Goal: Navigation & Orientation: Find specific page/section

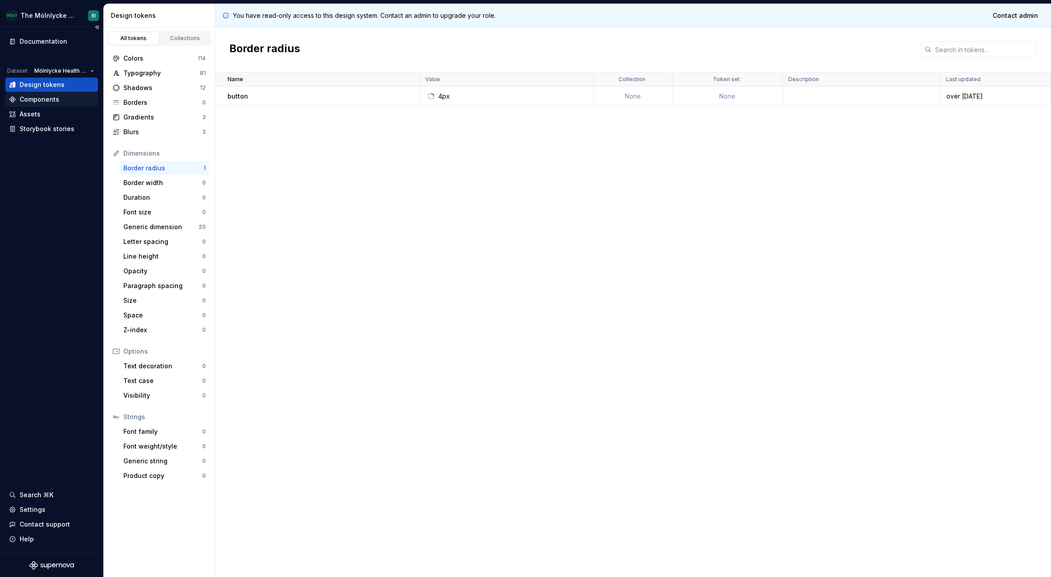
click at [53, 100] on div "Components" at bounding box center [40, 99] width 40 height 9
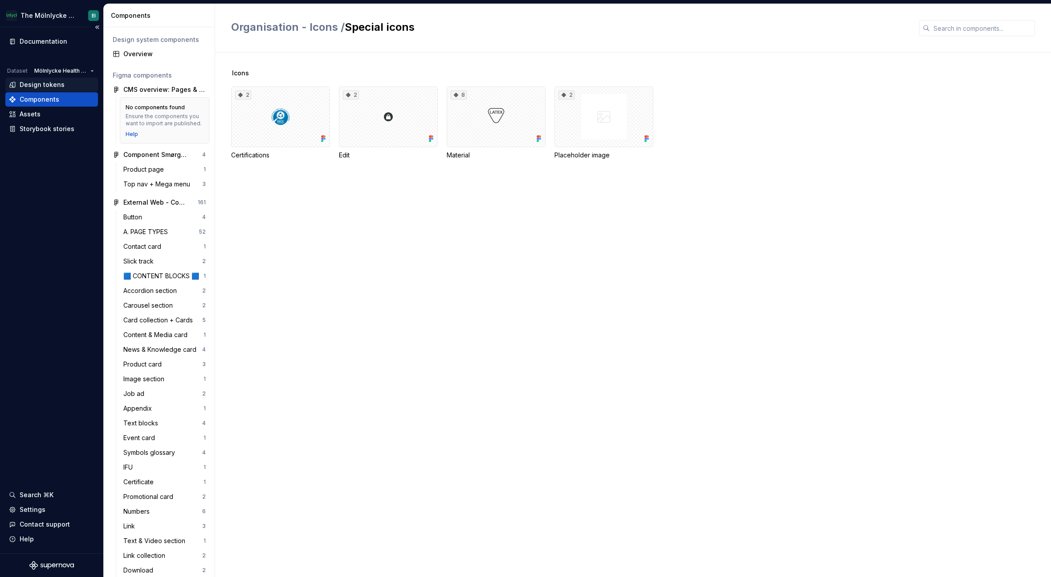
click at [52, 86] on div "Design tokens" at bounding box center [42, 84] width 45 height 9
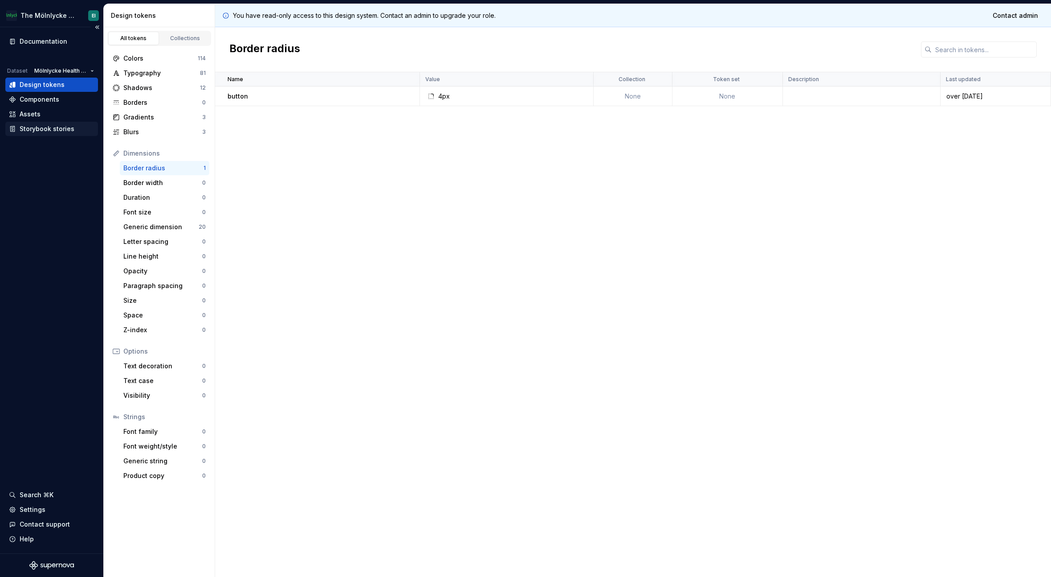
drag, startPoint x: 53, startPoint y: 126, endPoint x: 50, endPoint y: 121, distance: 5.2
click at [53, 125] on div "Storybook stories" at bounding box center [47, 128] width 55 height 9
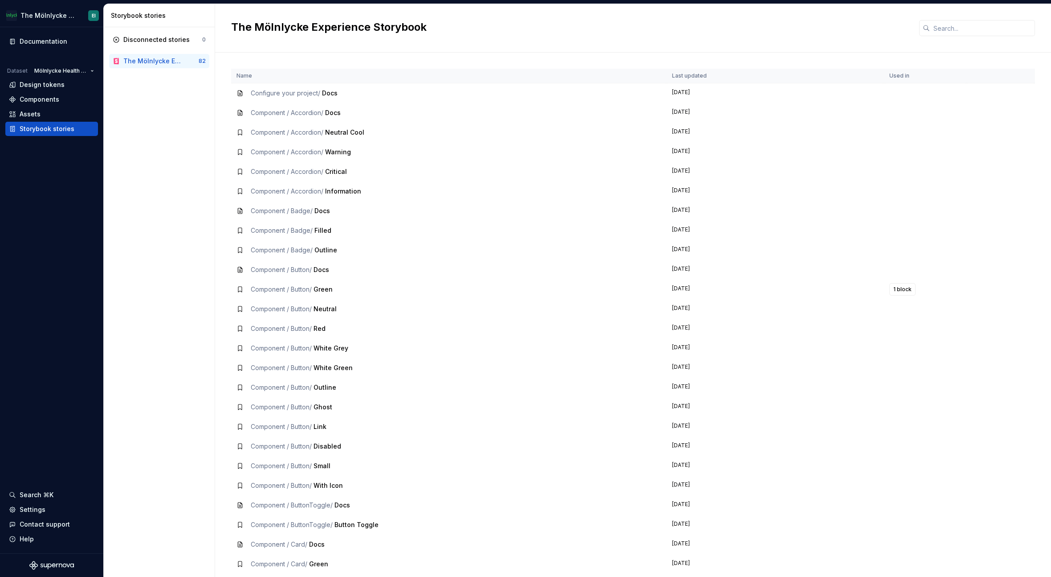
click at [148, 62] on div "The Mölnlycke Experience Storybook" at bounding box center [153, 61] width 60 height 9
click at [161, 41] on div "Disconnected stories" at bounding box center [156, 39] width 66 height 9
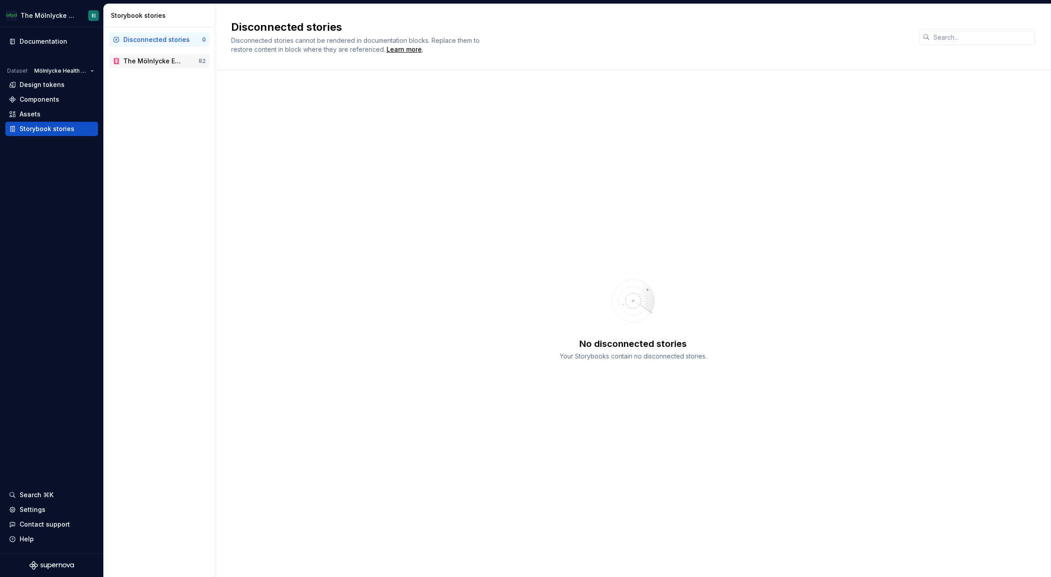
click at [160, 60] on div "The Mölnlycke Experience Storybook" at bounding box center [153, 61] width 60 height 9
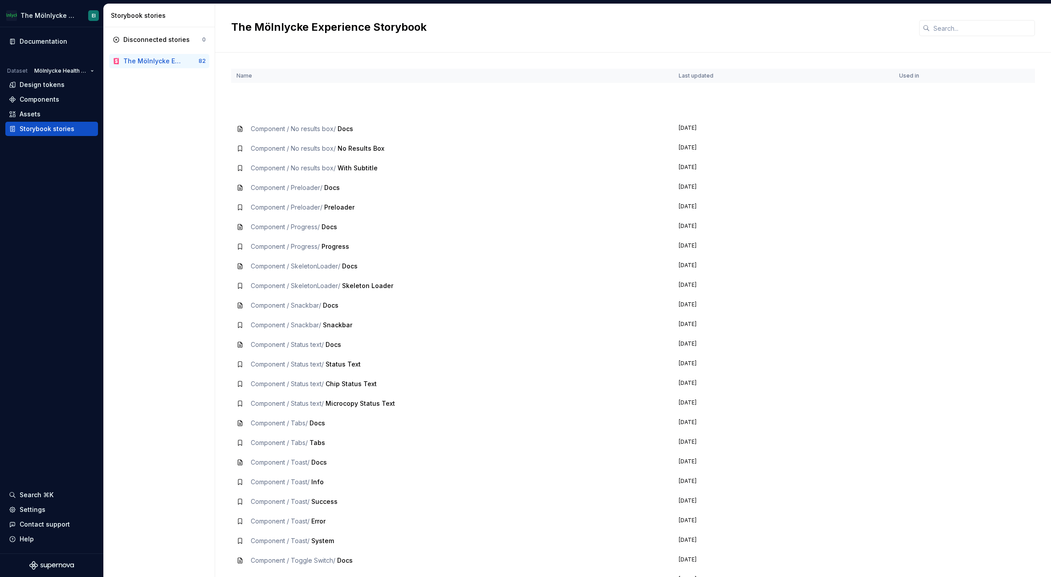
scroll to position [1115, 0]
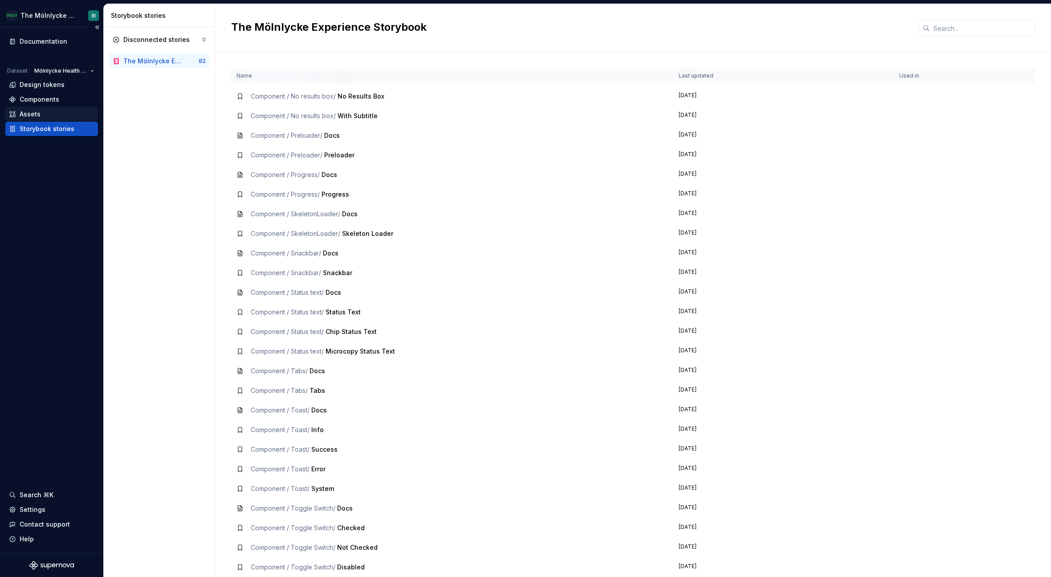
click at [37, 118] on div "Assets" at bounding box center [30, 114] width 21 height 9
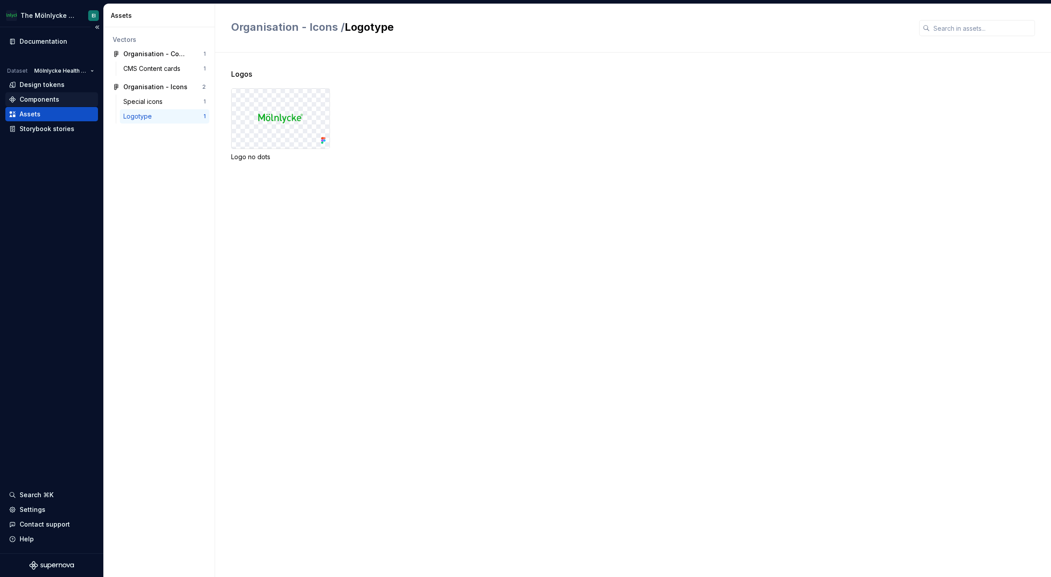
click at [61, 97] on div "Components" at bounding box center [52, 99] width 86 height 9
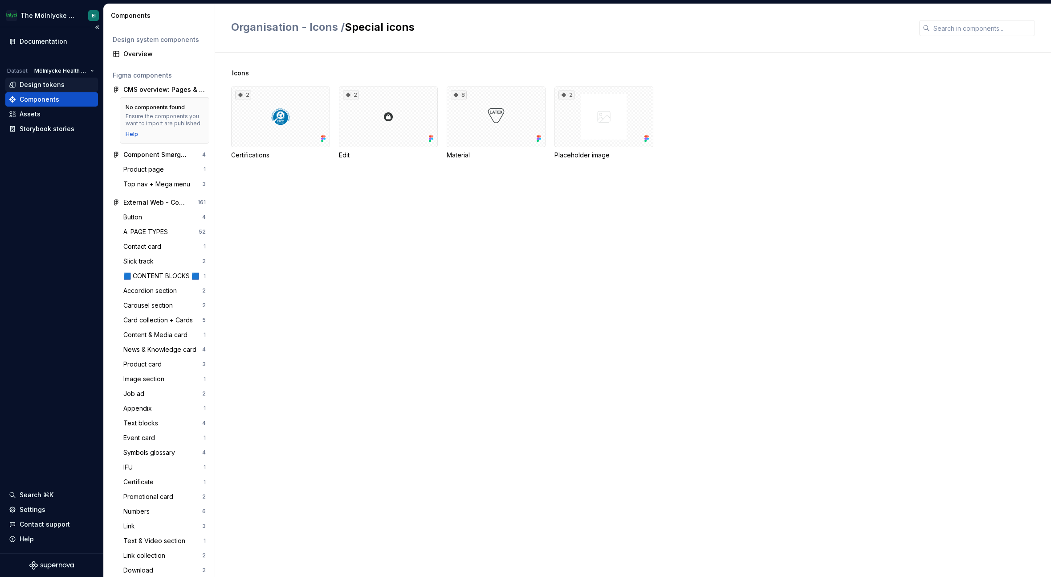
click at [42, 86] on div "Design tokens" at bounding box center [42, 84] width 45 height 9
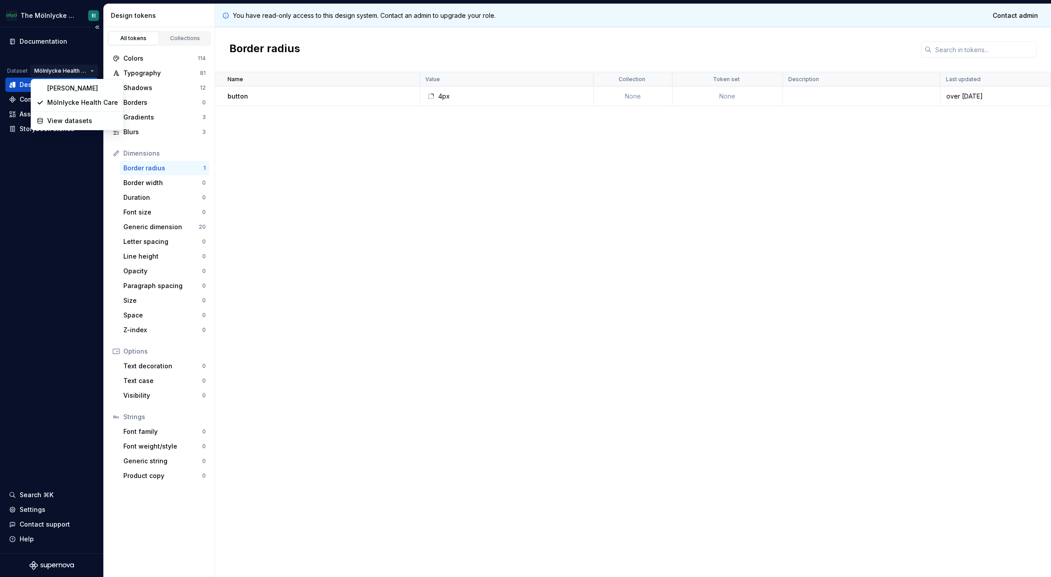
click at [92, 69] on html "The Mölnlycke Experience EI Documentation Dataset Mölnlycke Health Care Design …" at bounding box center [525, 288] width 1051 height 577
click at [77, 89] on div "Eriks brand" at bounding box center [82, 88] width 71 height 9
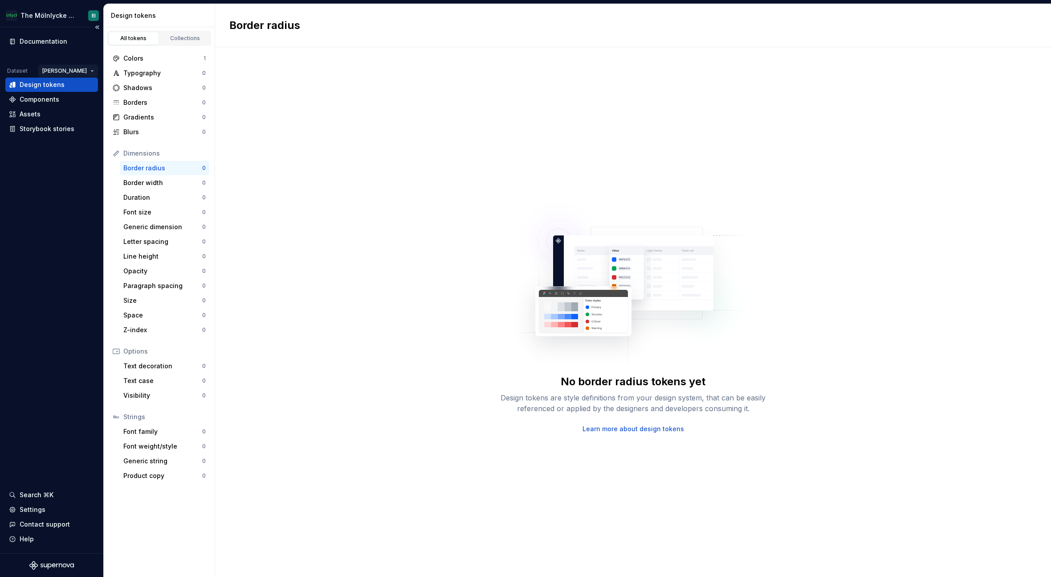
click at [90, 70] on html "The Mölnlycke Experience EI Documentation Dataset Eriks brand Design tokens Com…" at bounding box center [525, 288] width 1051 height 577
click at [85, 99] on div "Mölnlycke Health Care" at bounding box center [105, 102] width 71 height 9
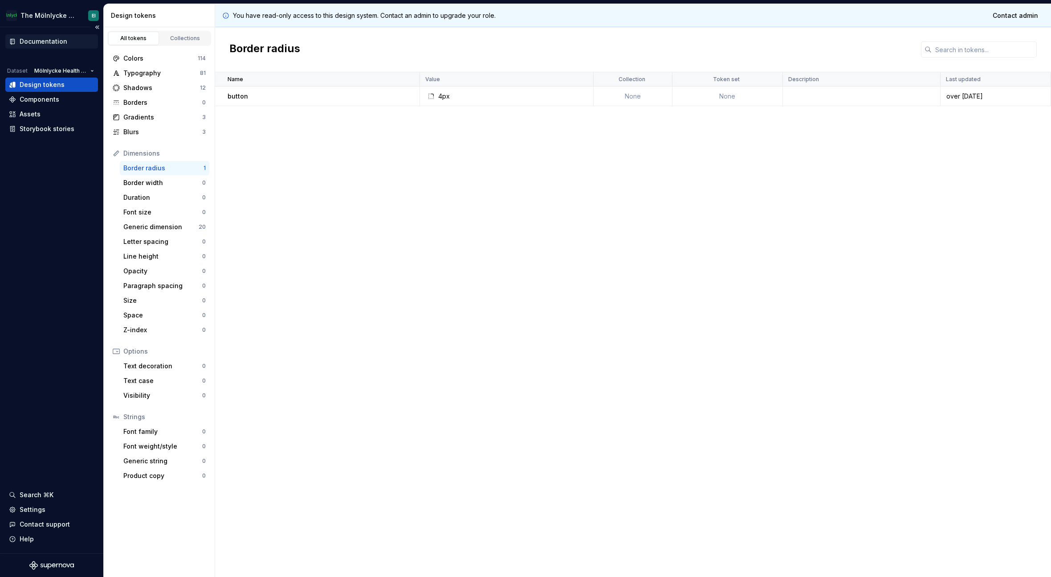
click at [70, 44] on div "Documentation" at bounding box center [52, 41] width 86 height 9
click at [184, 35] on div "Collections" at bounding box center [185, 38] width 45 height 7
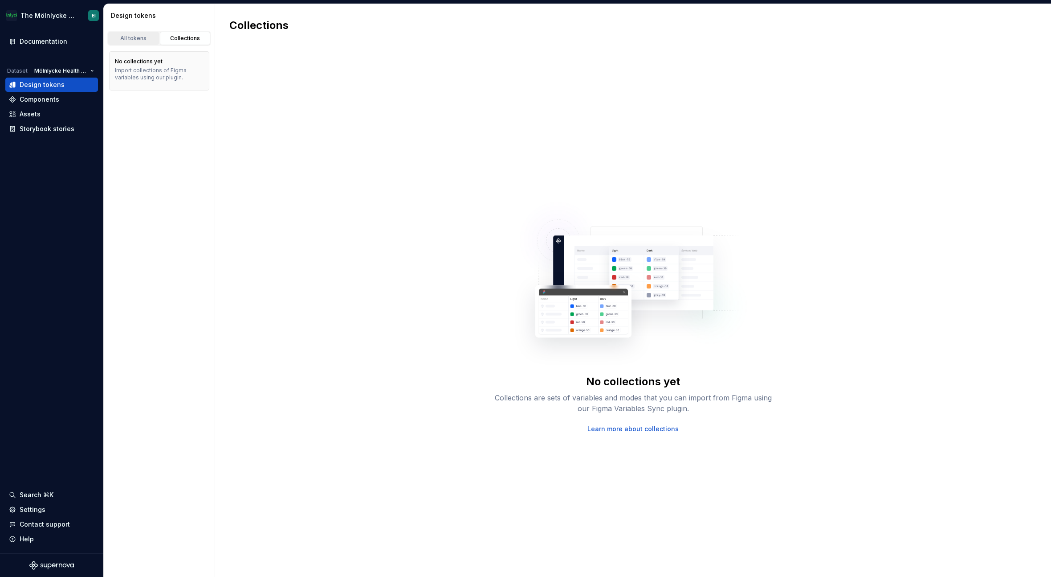
click at [128, 40] on div "All tokens" at bounding box center [133, 38] width 45 height 7
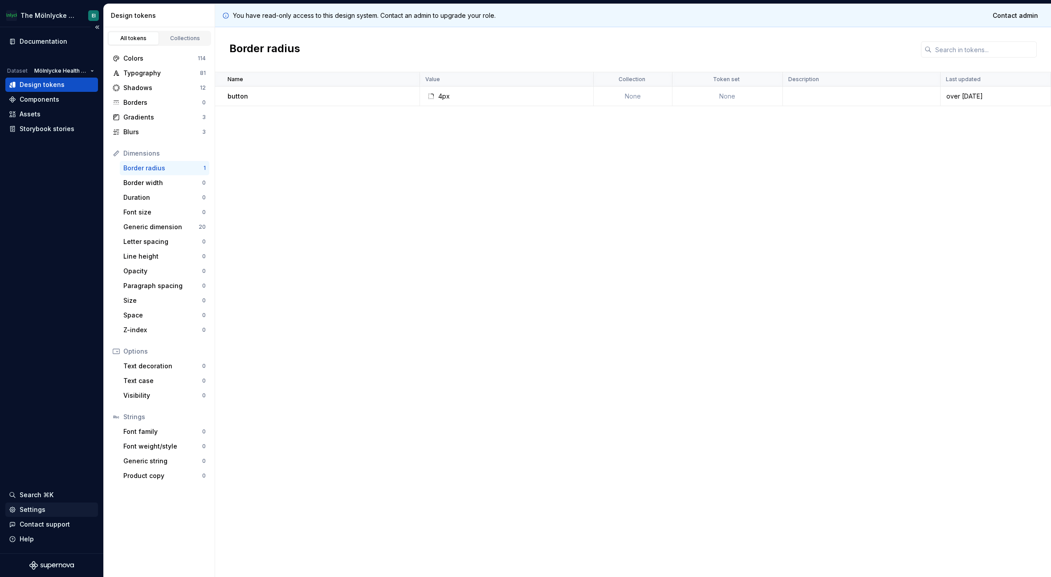
click at [40, 509] on div "Settings" at bounding box center [33, 509] width 26 height 9
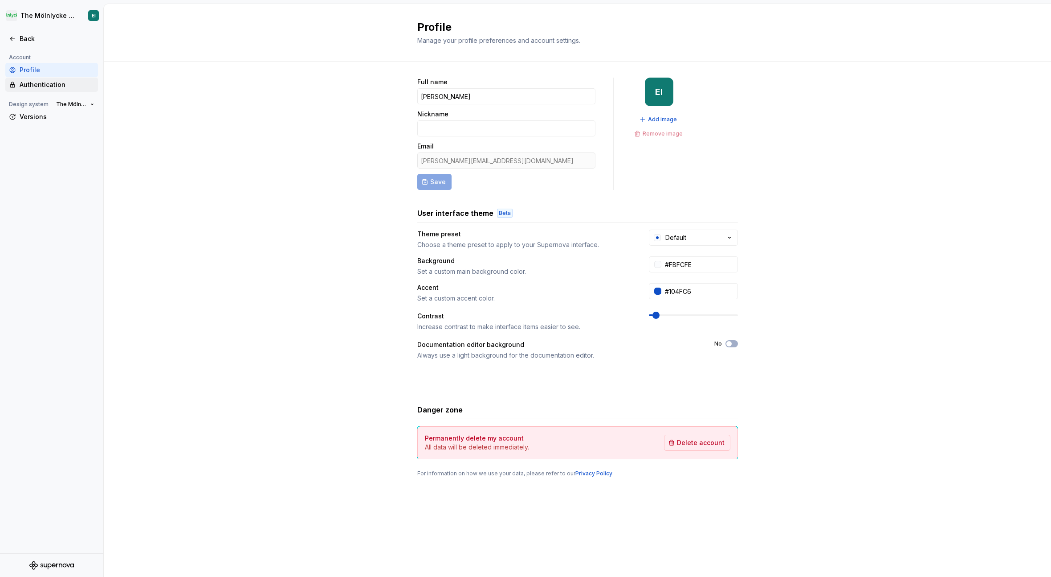
click at [48, 84] on div "Authentication" at bounding box center [57, 84] width 75 height 9
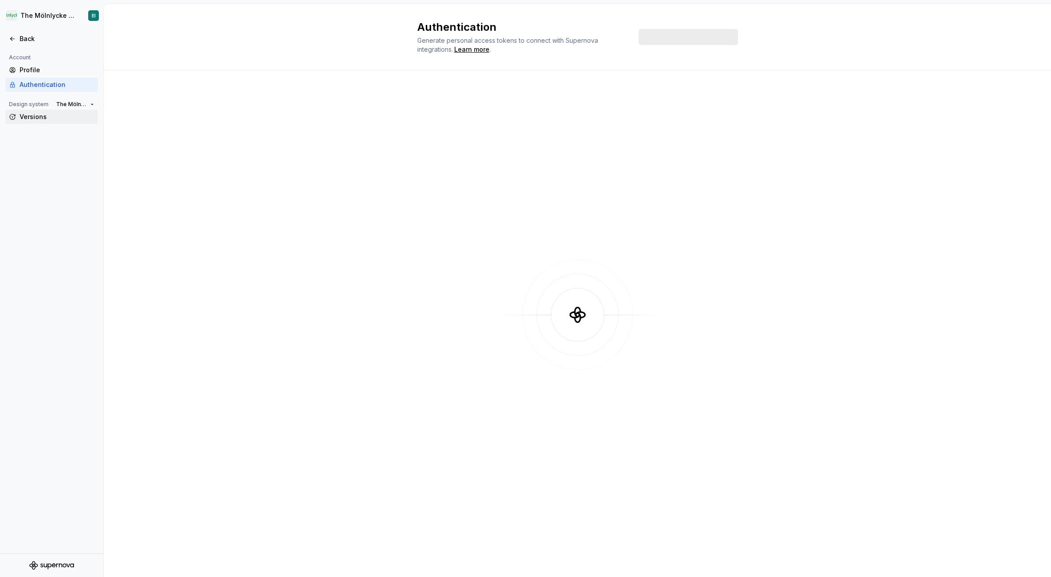
click at [41, 116] on div "Versions" at bounding box center [57, 116] width 75 height 9
